Goal: Task Accomplishment & Management: Manage account settings

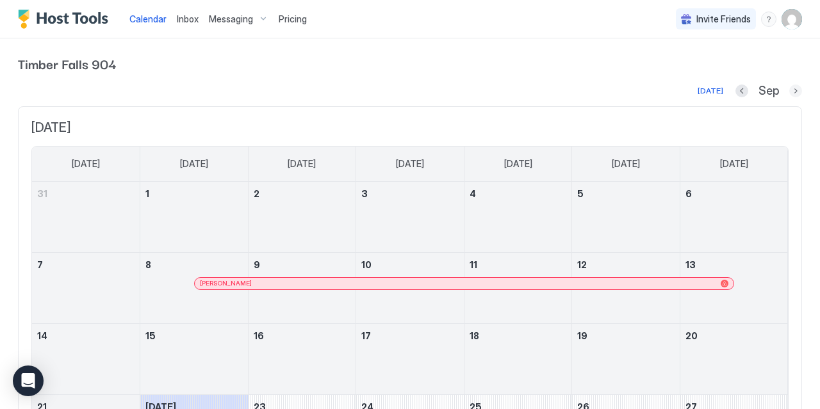
click at [792, 88] on button "Next month" at bounding box center [795, 91] width 13 height 13
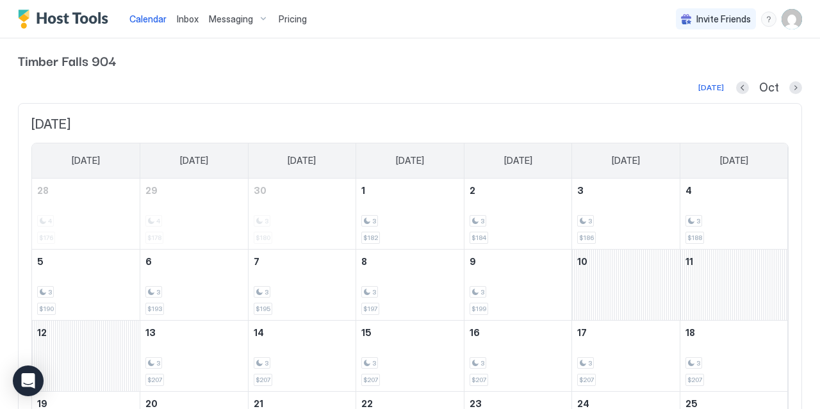
scroll to position [3, 0]
click at [796, 87] on button "Next month" at bounding box center [795, 88] width 13 height 13
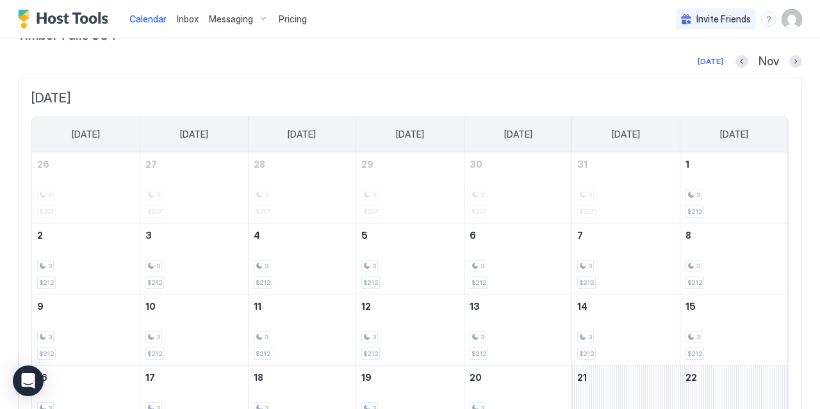
scroll to position [0, 0]
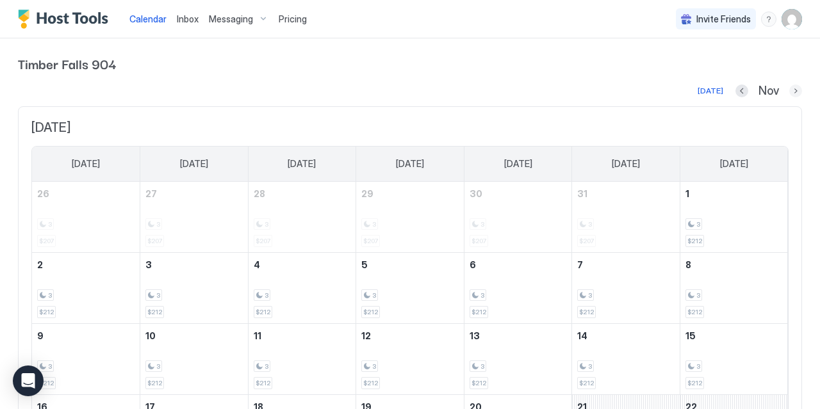
click at [793, 88] on button "Next month" at bounding box center [795, 91] width 13 height 13
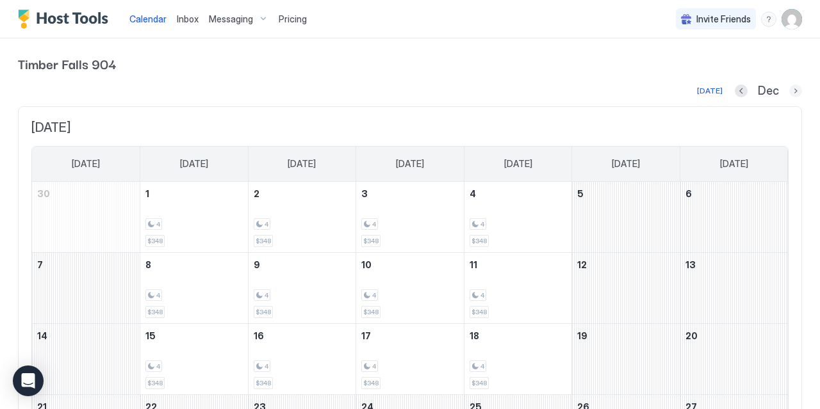
click at [799, 94] on button "Next month" at bounding box center [795, 91] width 13 height 13
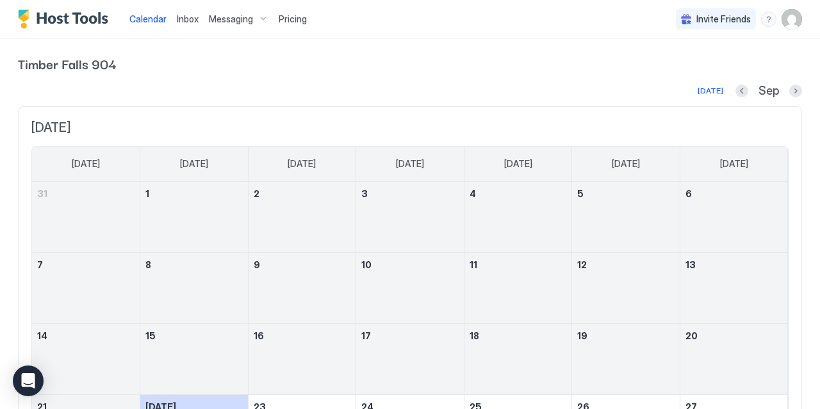
click at [292, 24] on span "Pricing" at bounding box center [293, 19] width 28 height 12
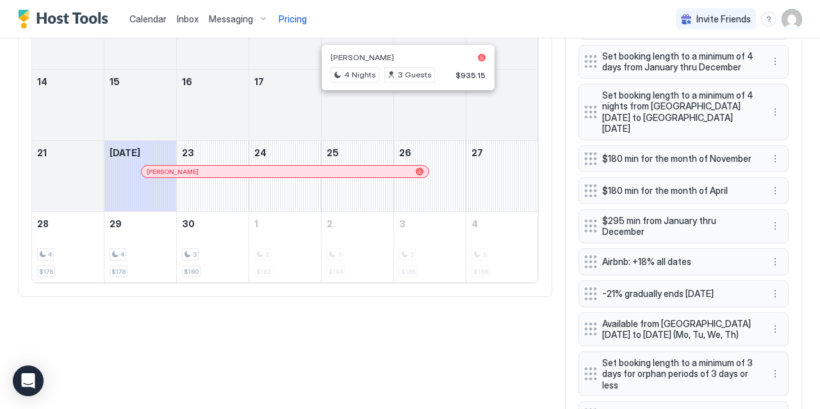
scroll to position [530, 0]
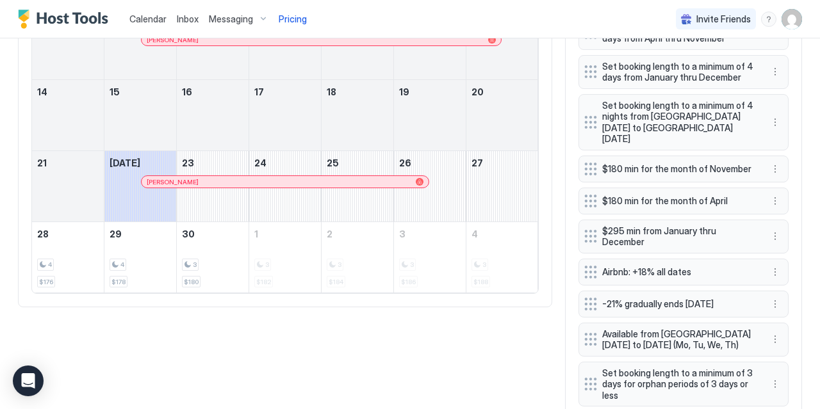
click at [687, 225] on span "$295 min from January thru December" at bounding box center [678, 236] width 152 height 22
click at [649, 225] on span "$295 min from January thru December" at bounding box center [678, 236] width 152 height 22
click at [777, 229] on button "More options" at bounding box center [774, 236] width 15 height 15
click at [792, 241] on span "Edit" at bounding box center [795, 238] width 14 height 10
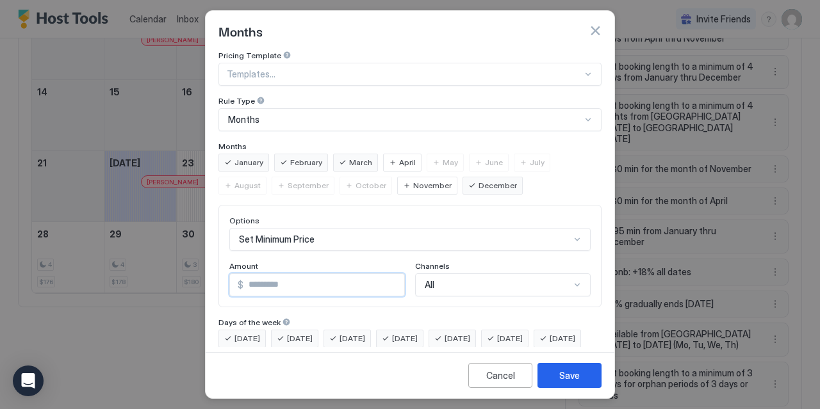
drag, startPoint x: 272, startPoint y: 284, endPoint x: 222, endPoint y: 280, distance: 50.1
click at [243, 280] on input "***" at bounding box center [323, 285] width 161 height 22
type input "***"
click at [564, 380] on div "Save" at bounding box center [569, 375] width 20 height 13
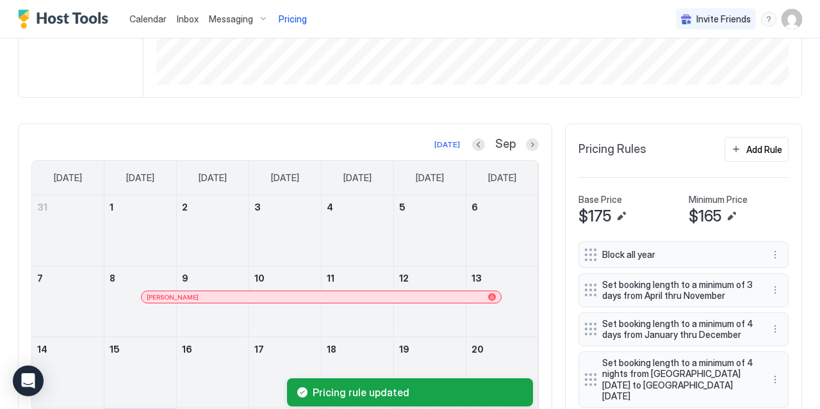
scroll to position [294, 0]
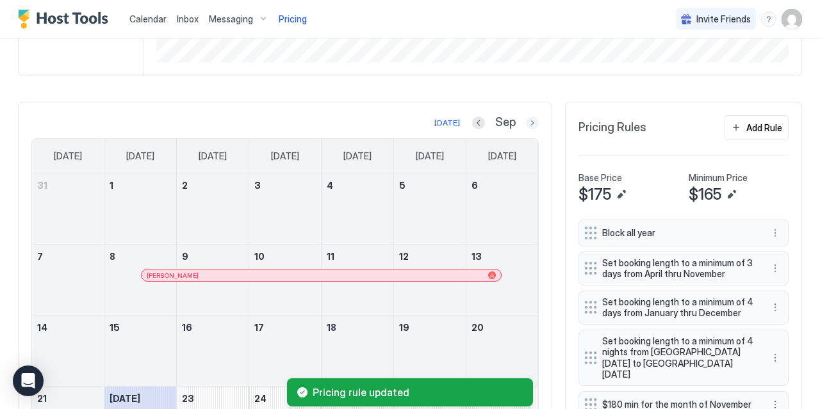
click at [533, 118] on button "Next month" at bounding box center [532, 123] width 13 height 13
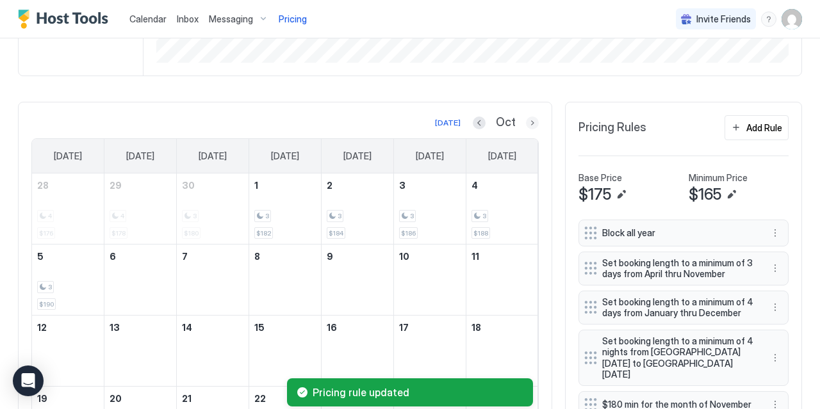
click at [533, 118] on button "Next month" at bounding box center [532, 123] width 13 height 13
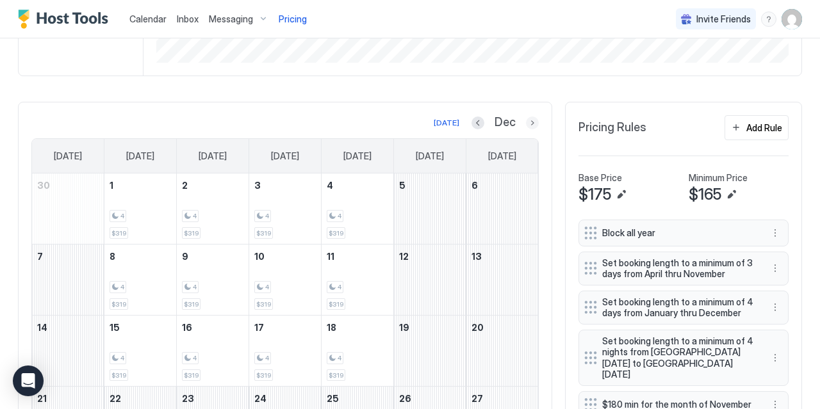
click at [533, 118] on button "Next month" at bounding box center [532, 123] width 13 height 13
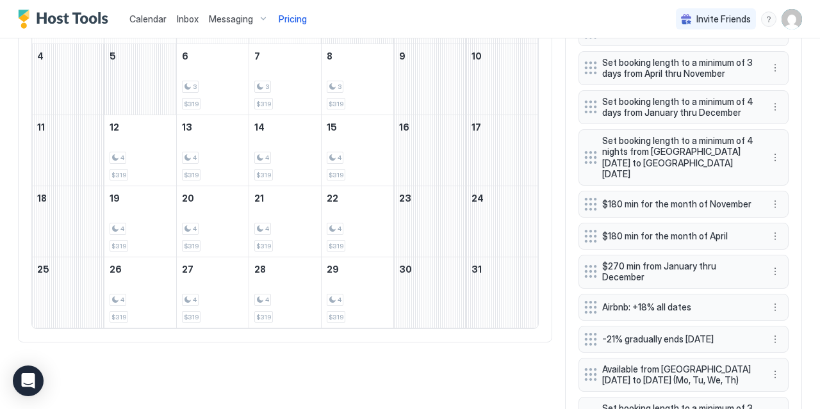
scroll to position [494, 0]
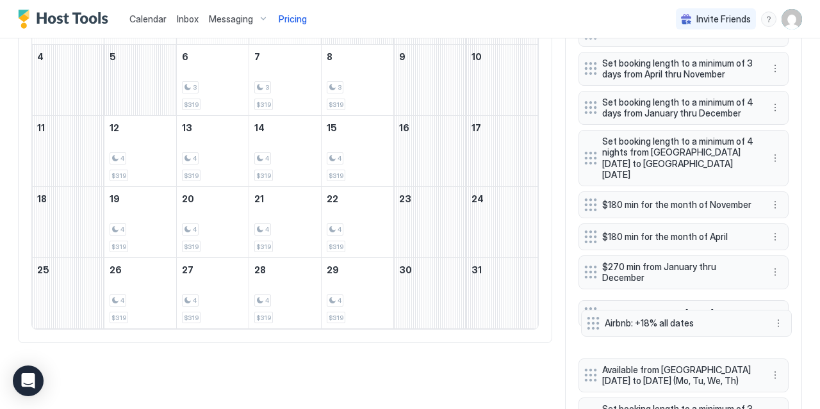
drag, startPoint x: 592, startPoint y: 290, endPoint x: 595, endPoint y: 322, distance: 32.1
click at [595, 323] on div "Block all year Set booking length to a minimum of 3 days from April thru Novemb…" at bounding box center [683, 359] width 210 height 679
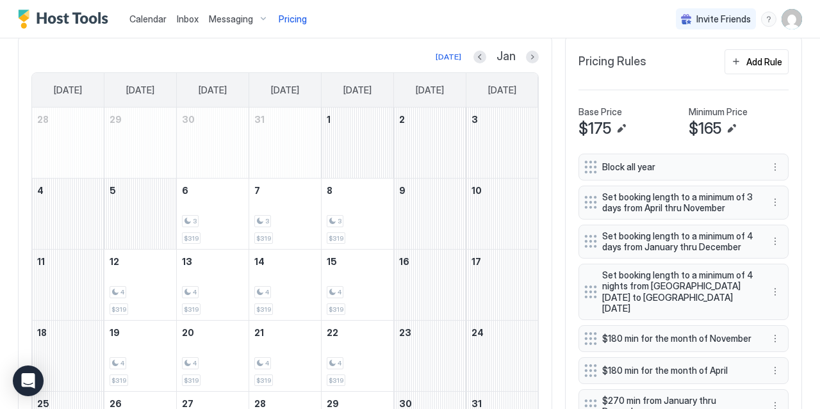
scroll to position [361, 0]
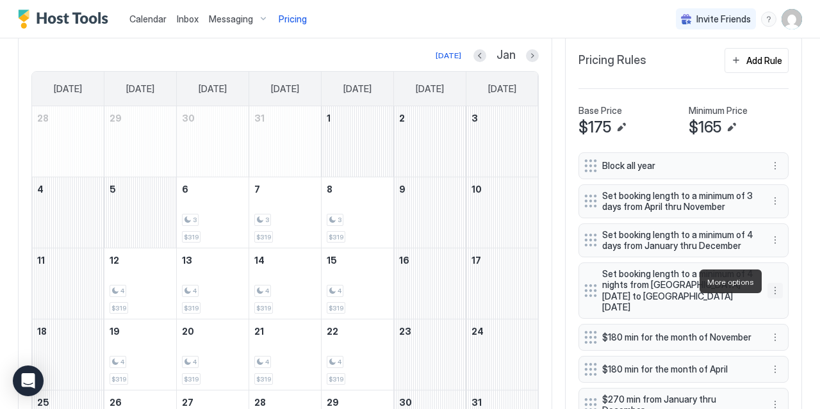
click at [778, 283] on button "More options" at bounding box center [774, 290] width 15 height 15
click at [795, 334] on div "Delete" at bounding box center [792, 340] width 48 height 20
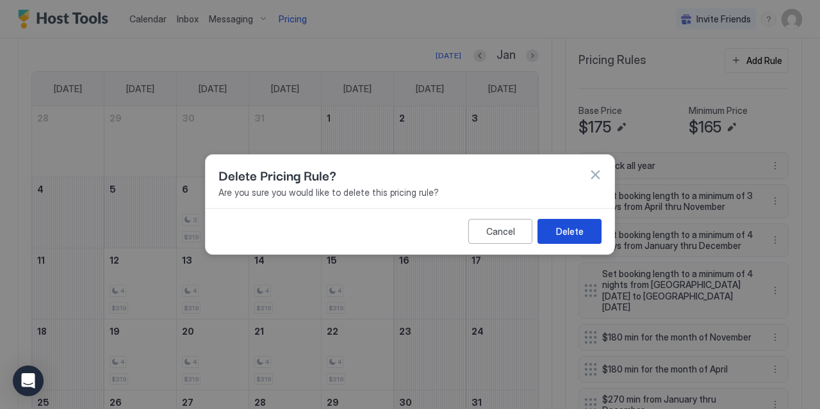
click at [582, 233] on div "Delete" at bounding box center [570, 231] width 28 height 13
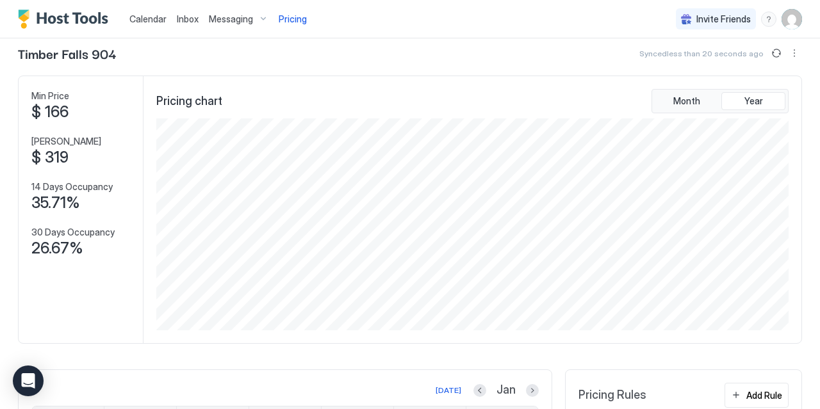
scroll to position [0, 0]
